Goal: Obtain resource: Download file/media

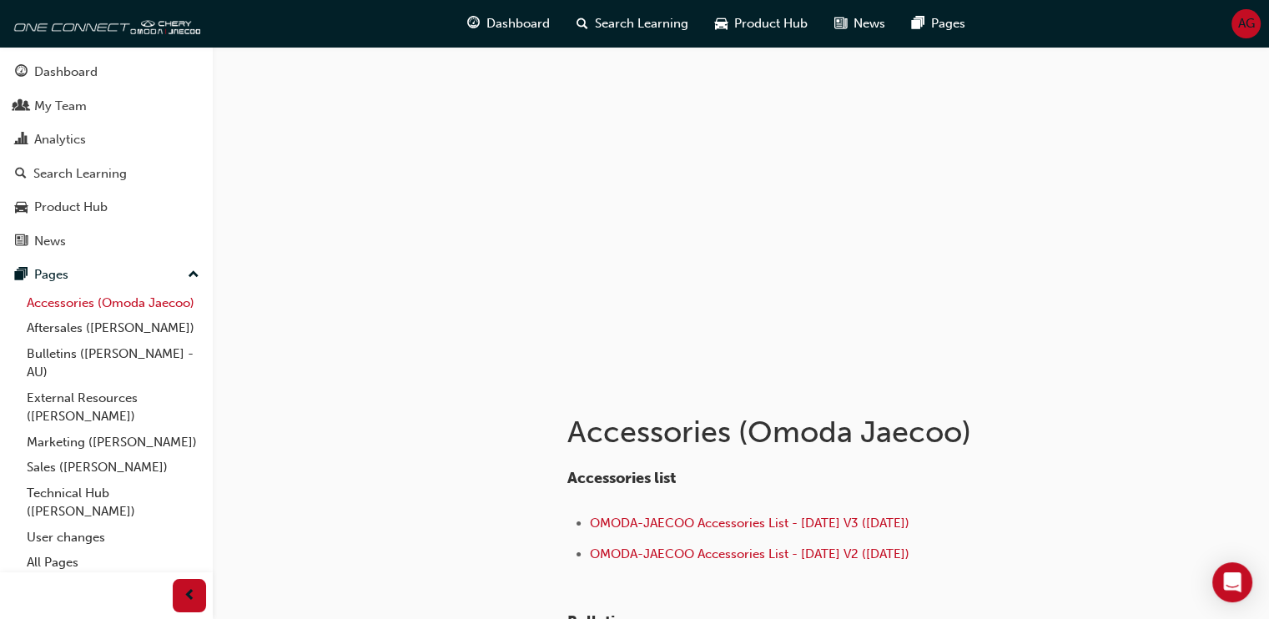
click at [70, 314] on link "Accessories (Omoda Jaecoo)" at bounding box center [113, 303] width 186 height 26
click at [773, 522] on span "OMODA-JAECOO Accessories List - [DATE] V3 ([DATE])" at bounding box center [750, 523] width 320 height 15
